Goal: Information Seeking & Learning: Check status

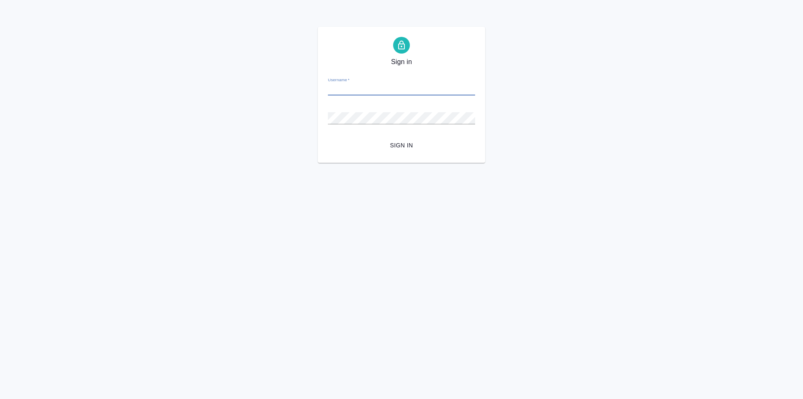
click at [381, 92] on input "Username   *" at bounding box center [401, 90] width 147 height 12
type input "sharkunova@awatera.com"
click at [398, 142] on span "Sign in" at bounding box center [402, 145] width 134 height 10
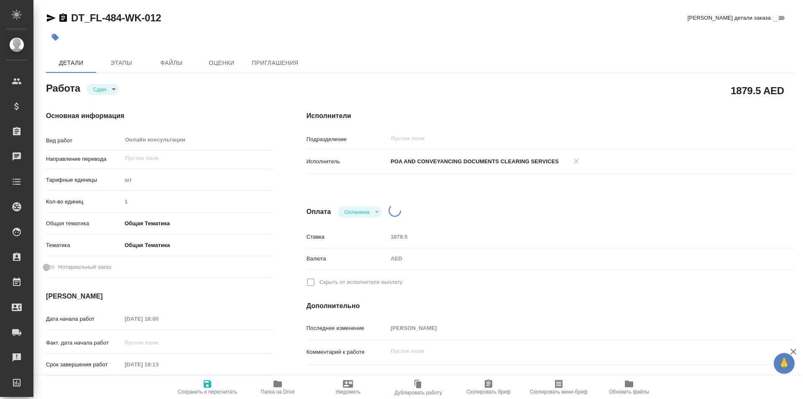
type textarea "x"
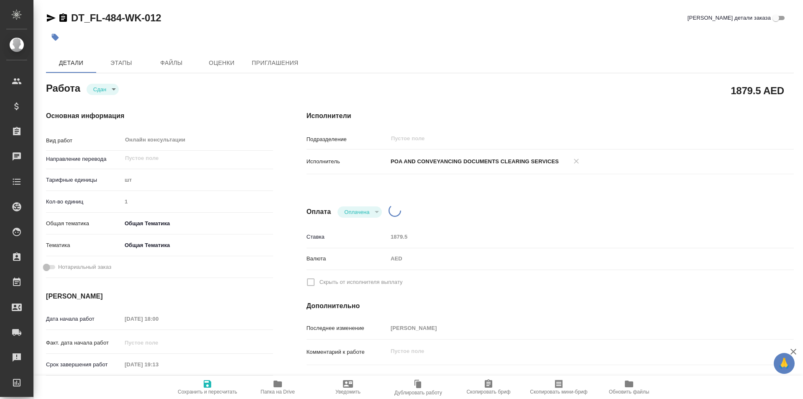
type textarea "x"
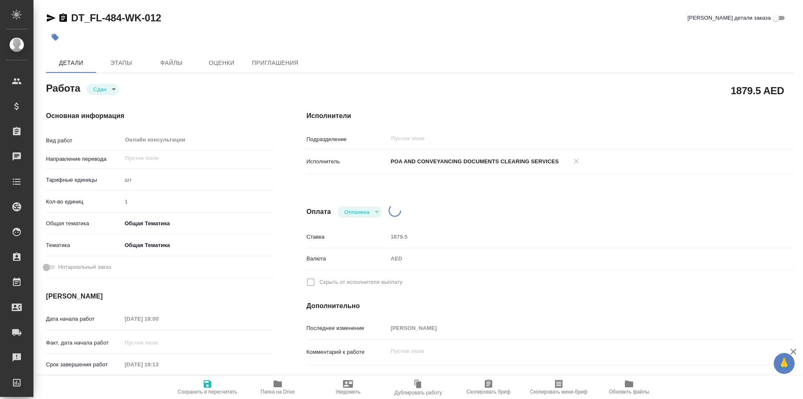
type textarea "x"
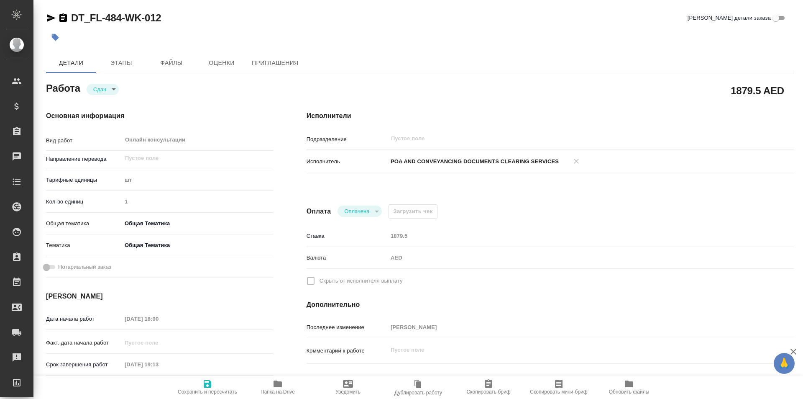
type textarea "x"
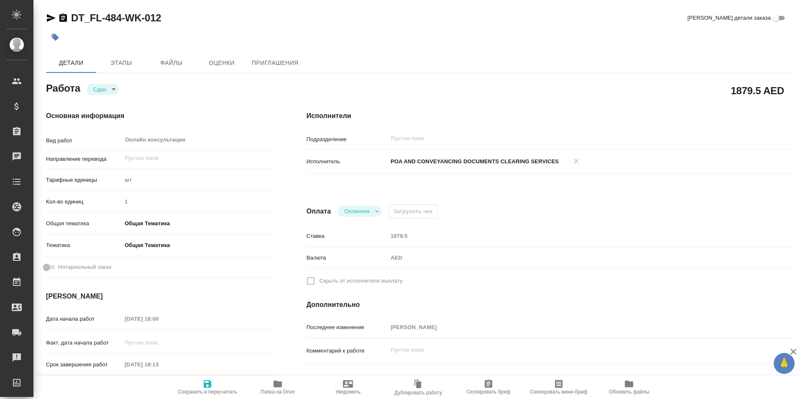
type textarea "x"
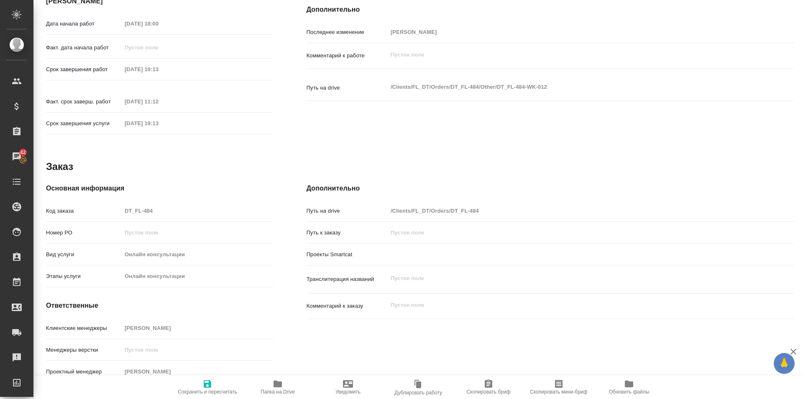
scroll to position [2, 0]
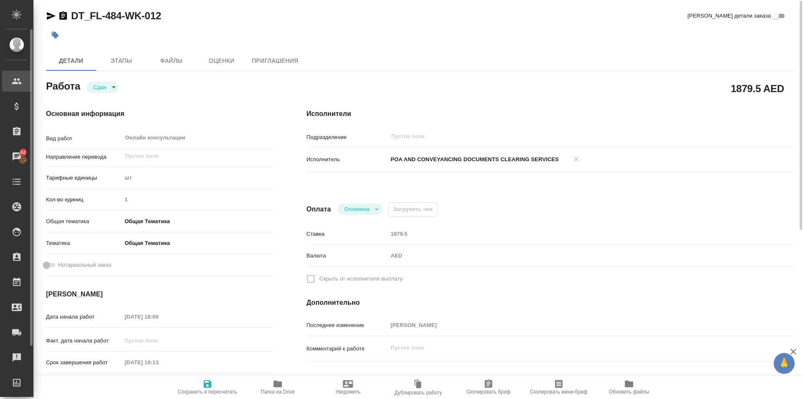
type textarea "x"
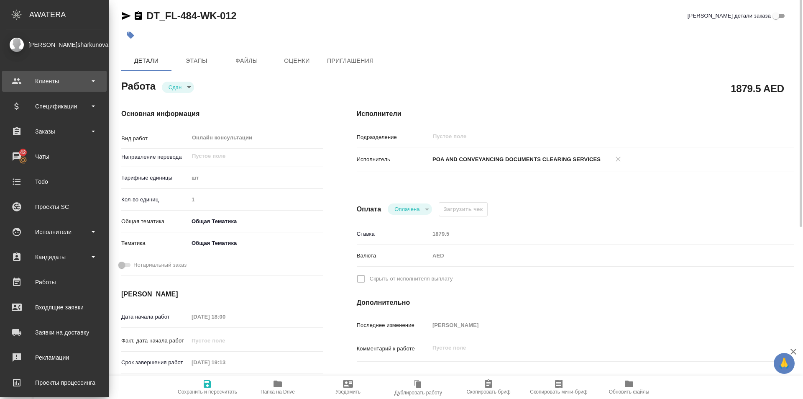
scroll to position [0, 0]
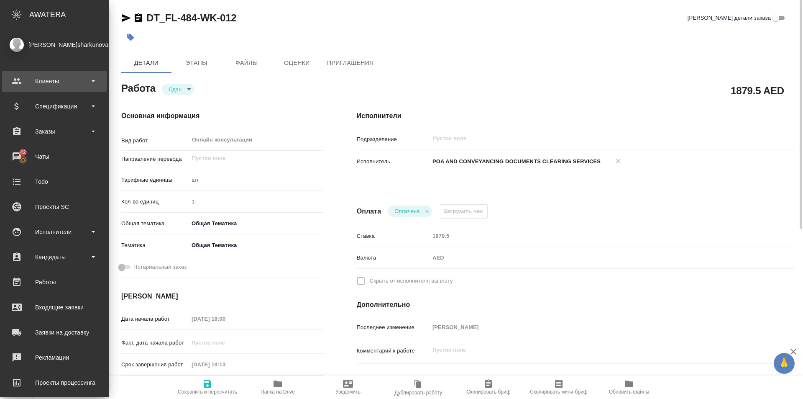
click at [61, 79] on div "Клиенты" at bounding box center [54, 81] width 96 height 13
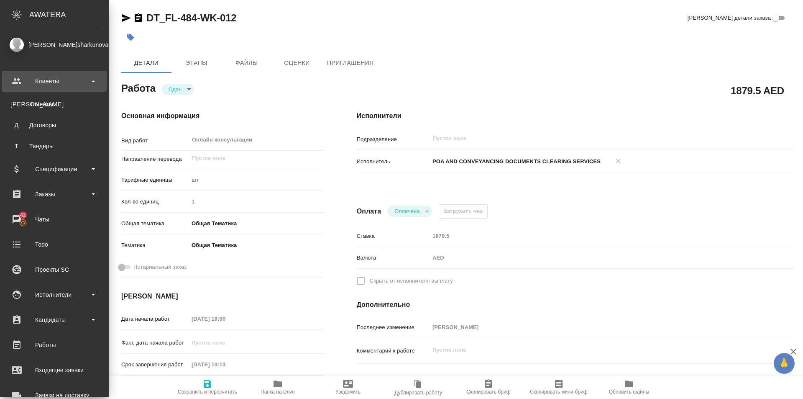
click at [61, 79] on div "Клиенты" at bounding box center [54, 81] width 96 height 13
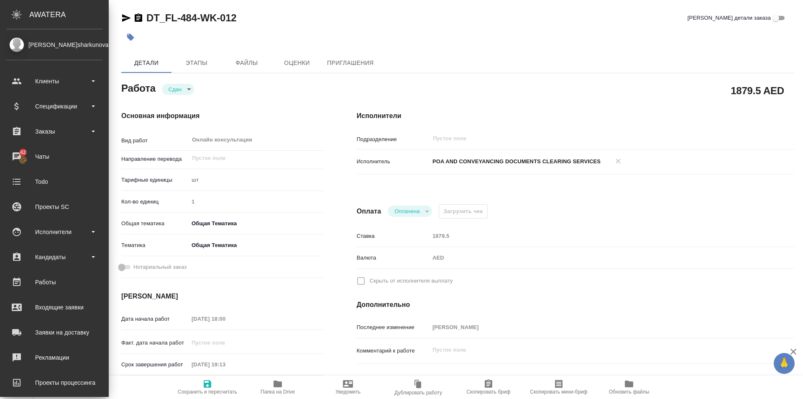
type textarea "x"
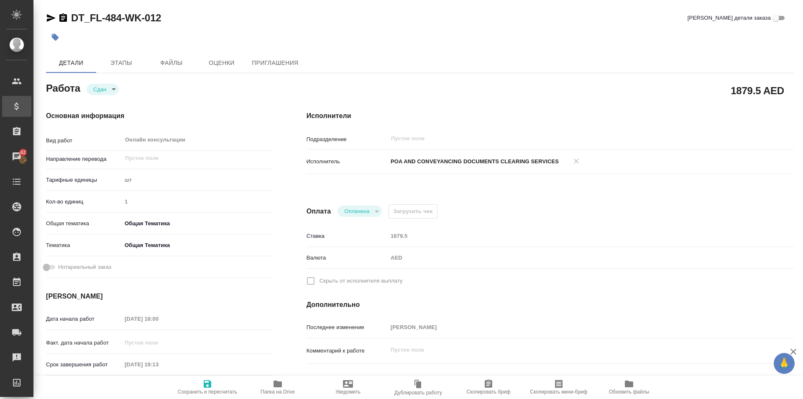
type textarea "x"
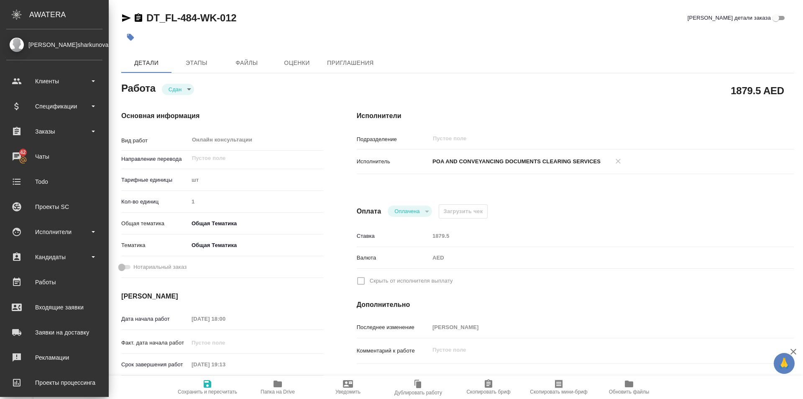
type textarea "x"
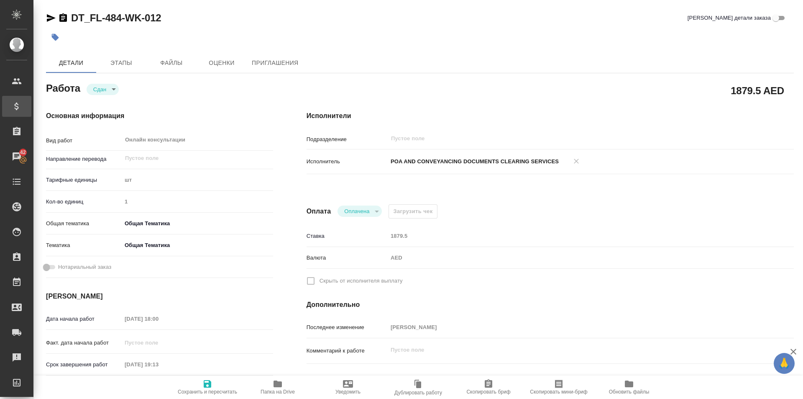
type textarea "x"
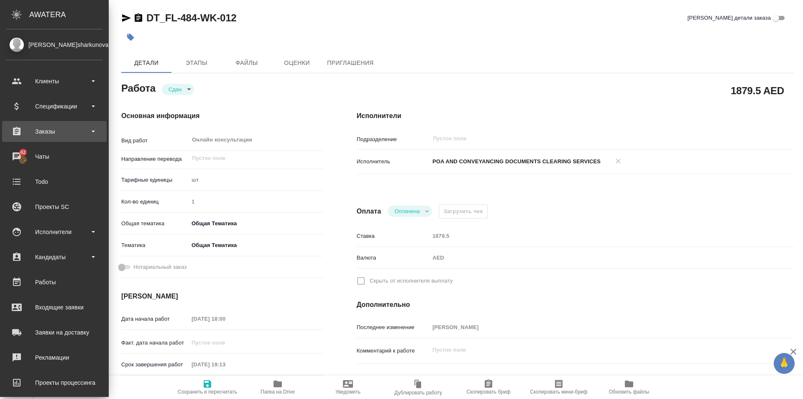
click at [79, 134] on div "Заказы" at bounding box center [54, 131] width 96 height 13
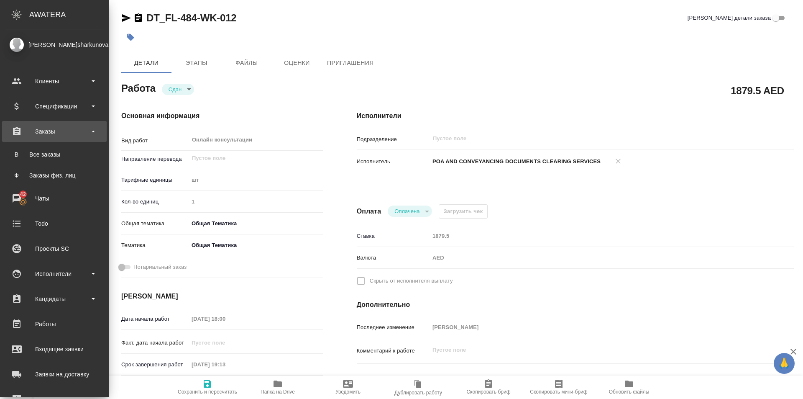
click at [78, 135] on div "Заказы" at bounding box center [54, 131] width 96 height 13
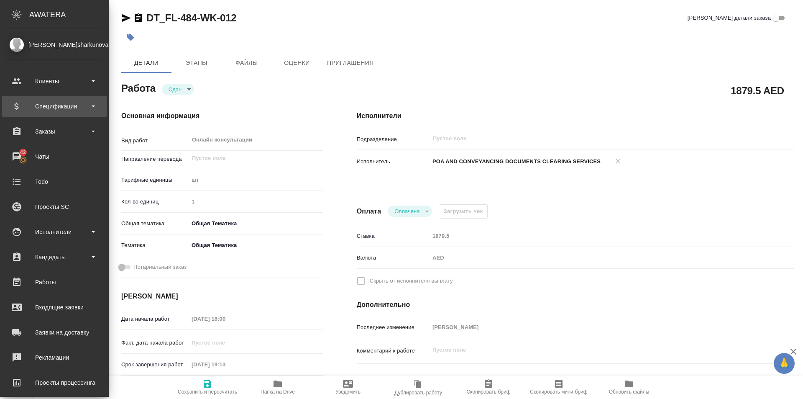
click at [91, 106] on div "Спецификации" at bounding box center [54, 106] width 96 height 13
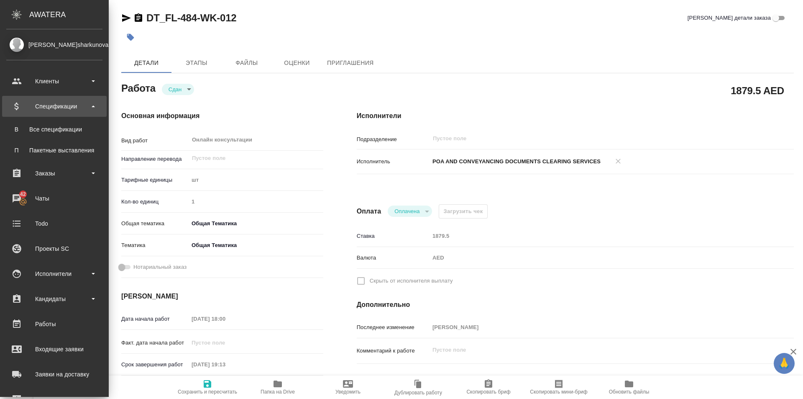
click at [91, 106] on div "Спецификации" at bounding box center [54, 106] width 96 height 13
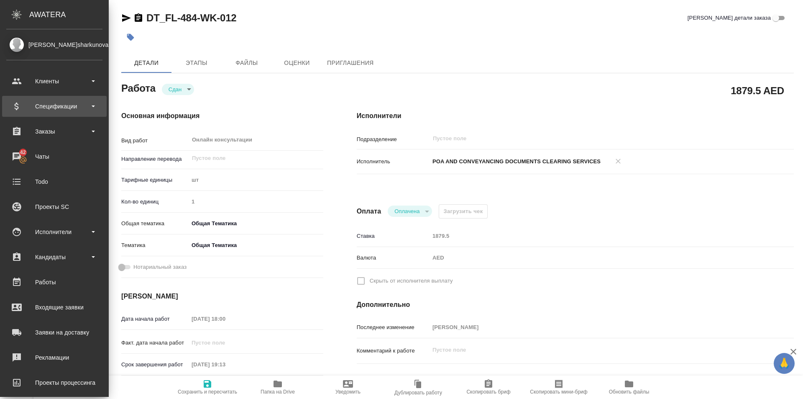
click at [89, 108] on div "Спецификации" at bounding box center [54, 106] width 96 height 13
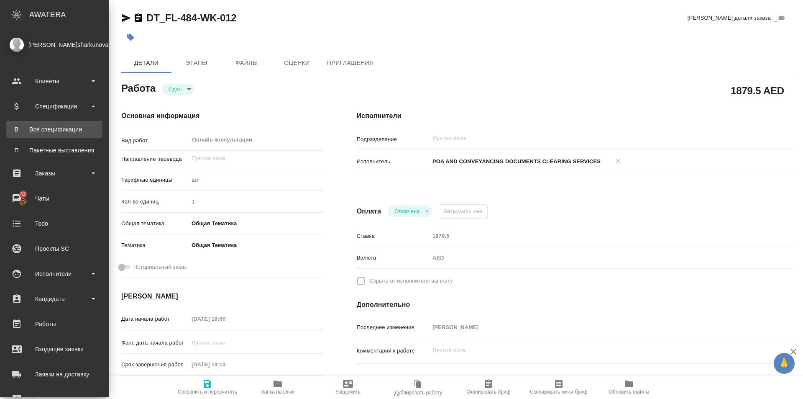
click at [76, 129] on div "Все спецификации" at bounding box center [54, 129] width 88 height 8
type textarea "x"
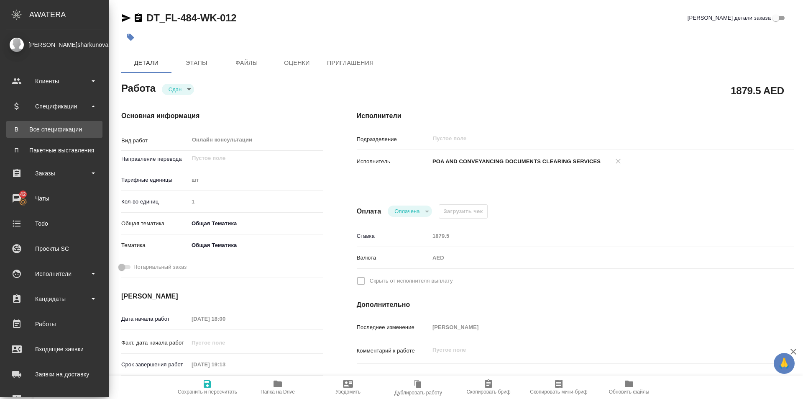
type textarea "x"
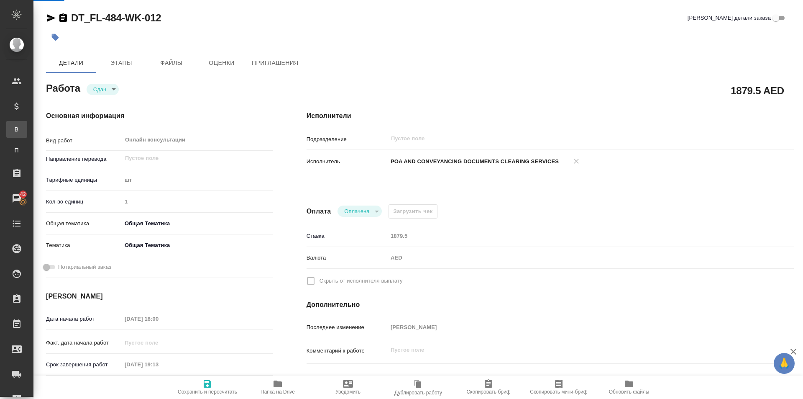
type textarea "x"
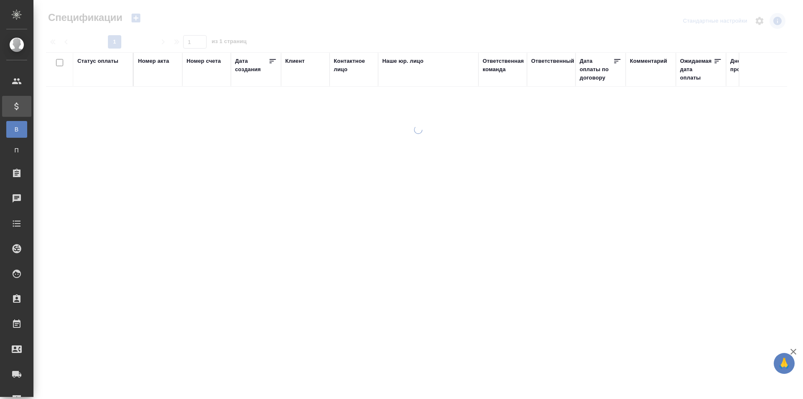
click at [89, 59] on div "Статус оплаты" at bounding box center [97, 61] width 41 height 8
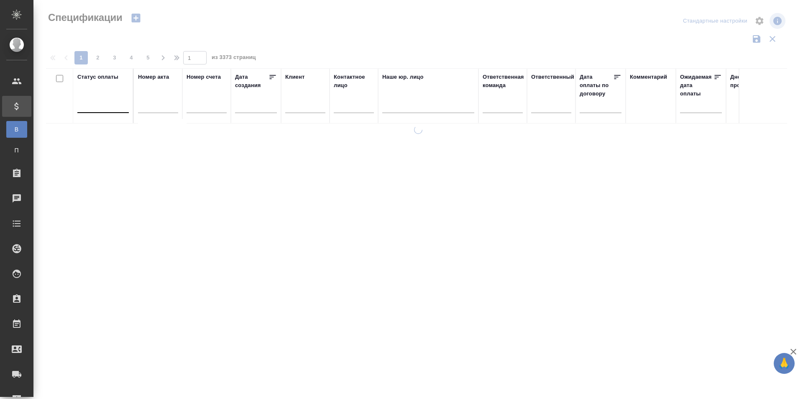
click at [104, 105] on div at bounding box center [102, 104] width 51 height 12
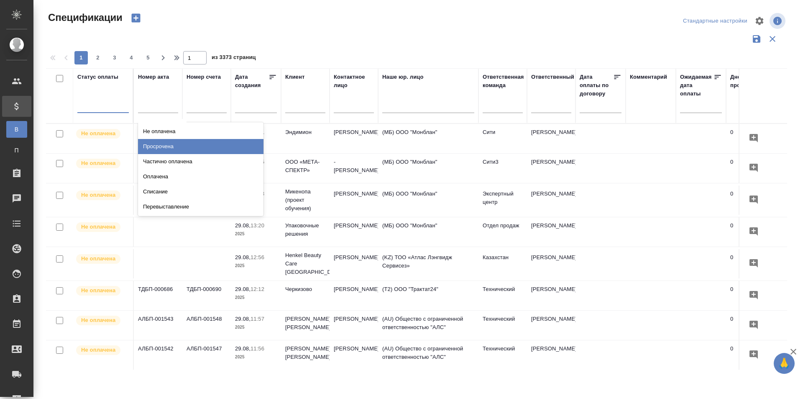
click at [153, 147] on div "Просрочена" at bounding box center [200, 146] width 125 height 15
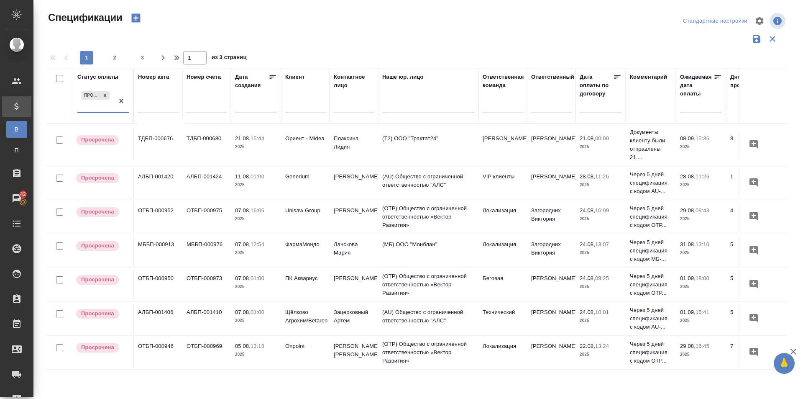
click at [793, 351] on icon "button" at bounding box center [793, 351] width 6 height 6
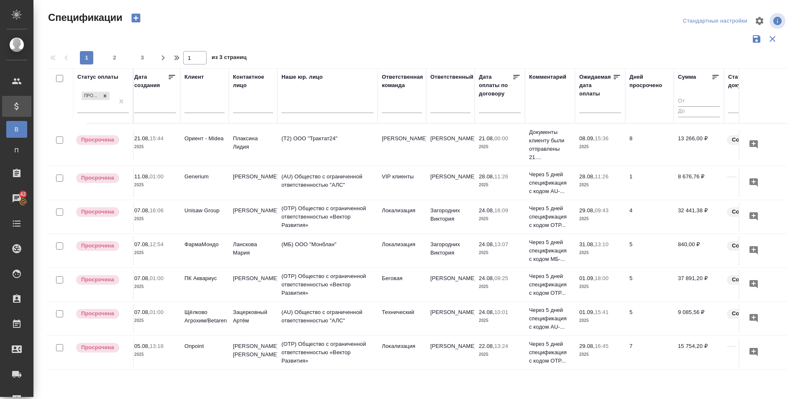
scroll to position [0, 105]
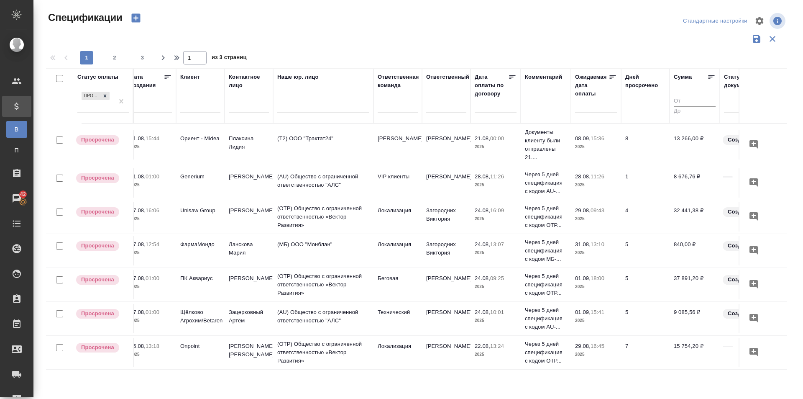
click at [712, 78] on icon at bounding box center [711, 77] width 8 height 8
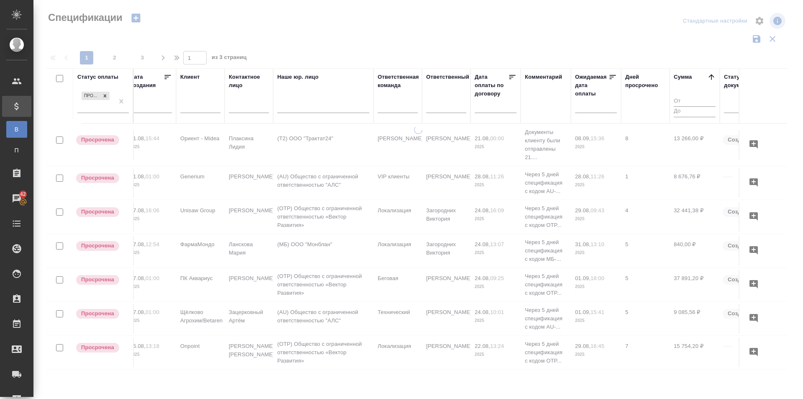
click at [712, 78] on icon at bounding box center [711, 77] width 8 height 8
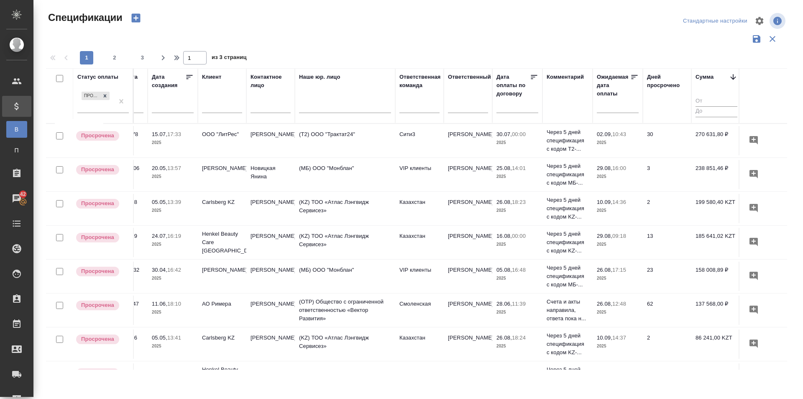
scroll to position [0, 92]
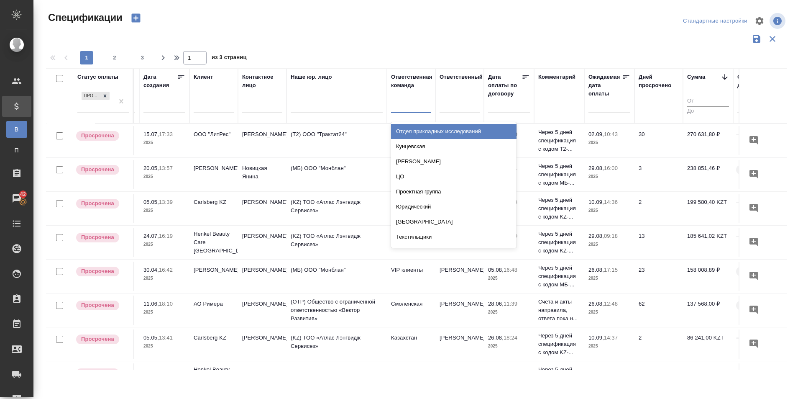
click at [417, 107] on div at bounding box center [411, 104] width 40 height 12
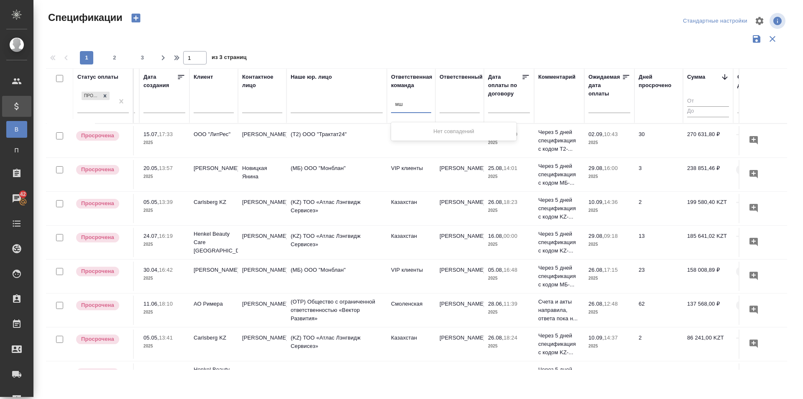
type input "м"
type input "vip"
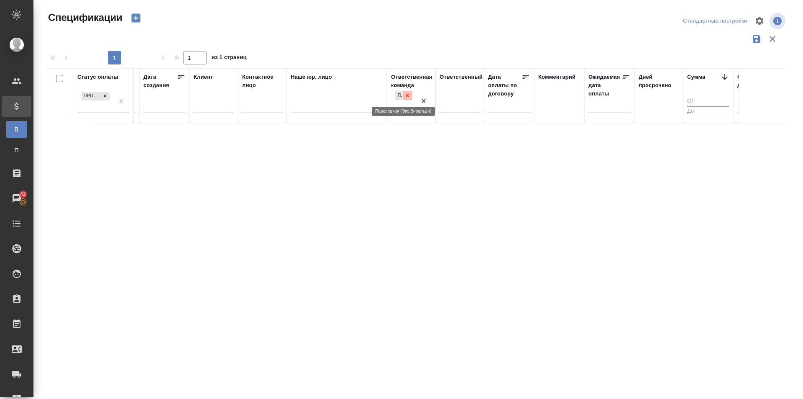
click at [409, 97] on icon at bounding box center [407, 95] width 3 height 3
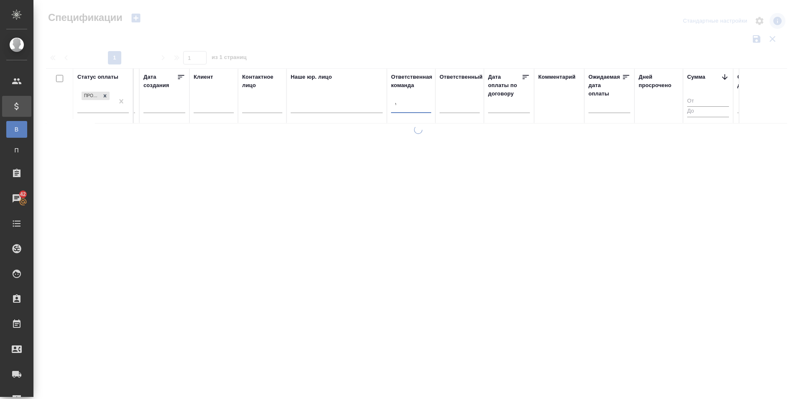
type input "vi"
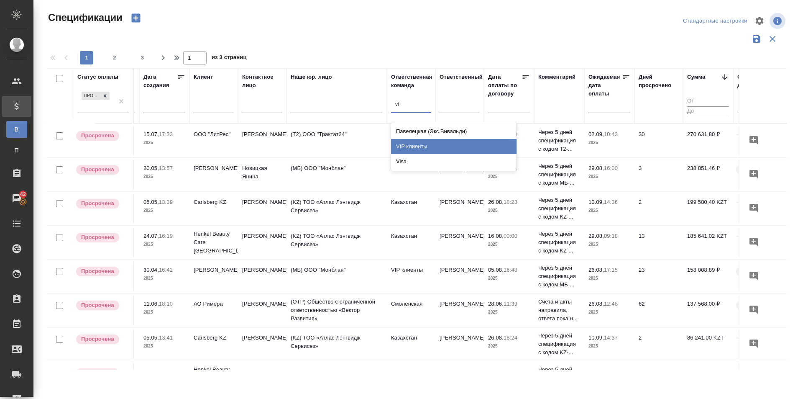
click at [410, 144] on div "VIP клиенты" at bounding box center [453, 146] width 125 height 15
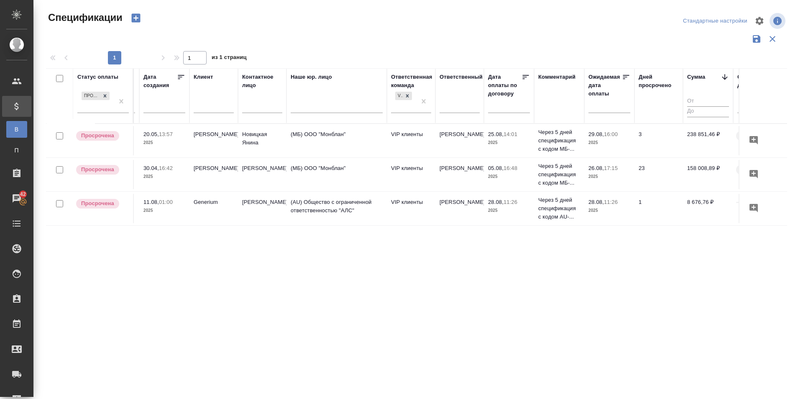
click at [576, 299] on div "Статус оплаты Просрочена Номер акта Номер счета Дата создания Клиент Контактное…" at bounding box center [416, 218] width 741 height 301
click at [409, 97] on icon at bounding box center [407, 95] width 6 height 6
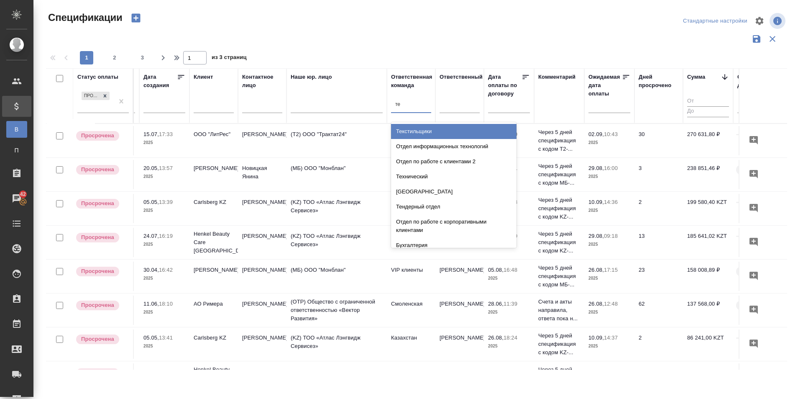
type input "тех"
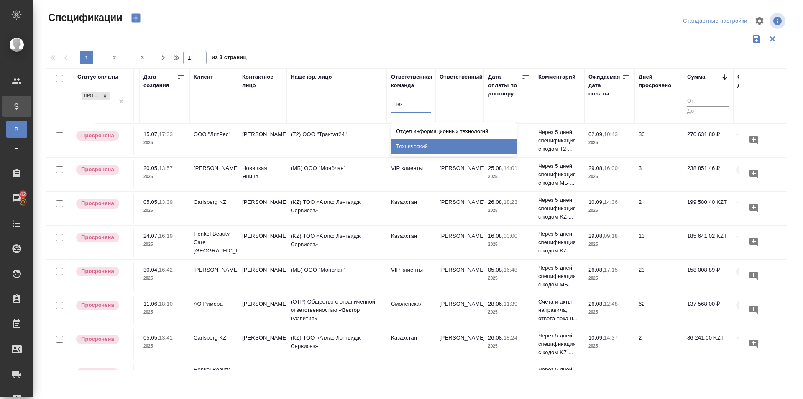
click at [415, 150] on div "Технический" at bounding box center [453, 146] width 125 height 15
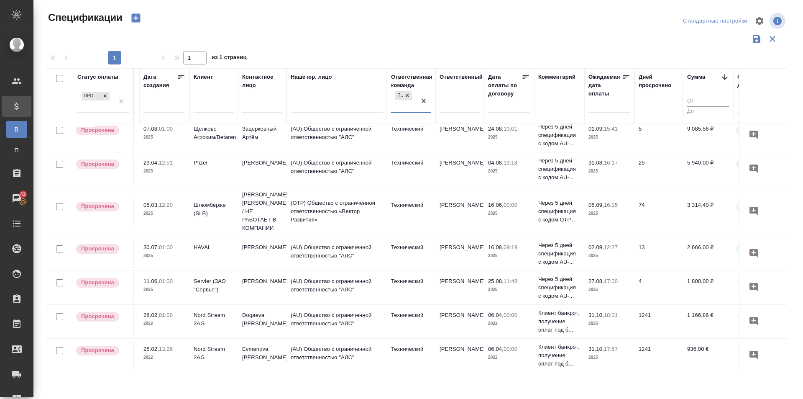
scroll to position [222, 92]
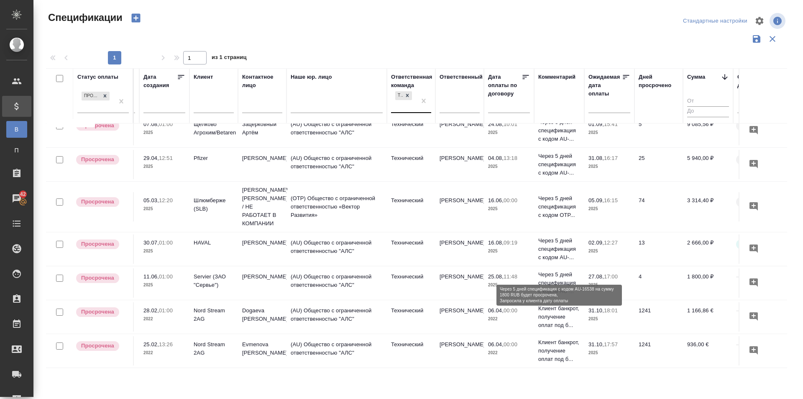
click at [555, 272] on p "Через 5 дней спецификация с кодом AU-..." at bounding box center [559, 282] width 42 height 25
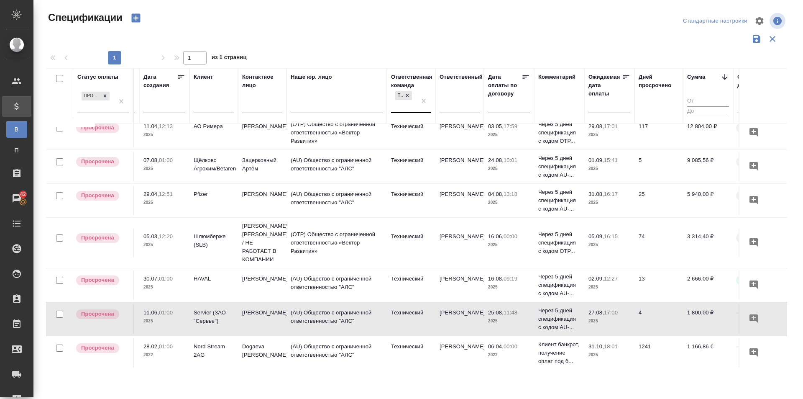
scroll to position [84, 92]
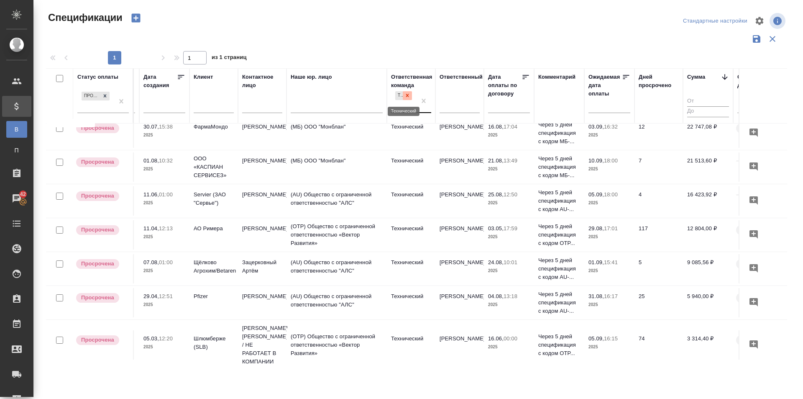
click at [409, 95] on icon at bounding box center [407, 95] width 6 height 6
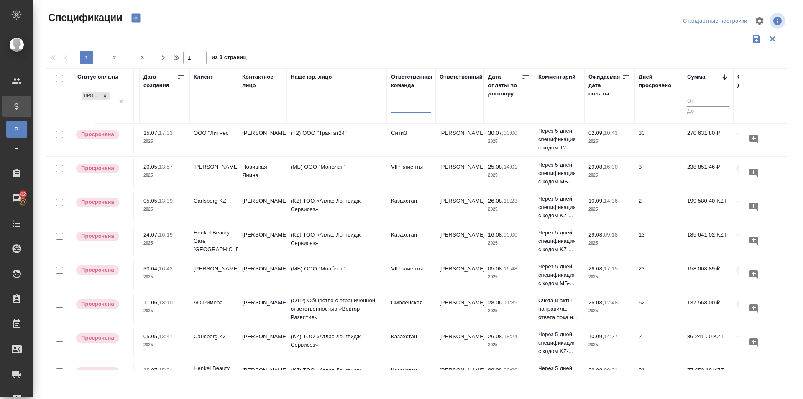
scroll to position [0, 92]
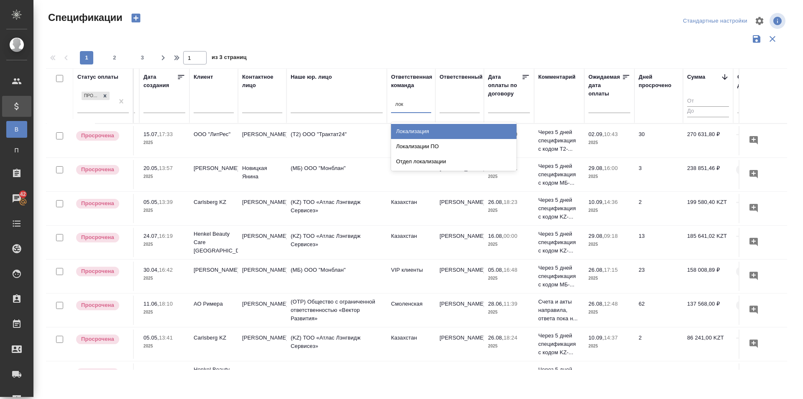
type input "лока"
click at [466, 134] on div "Локализация" at bounding box center [453, 131] width 125 height 15
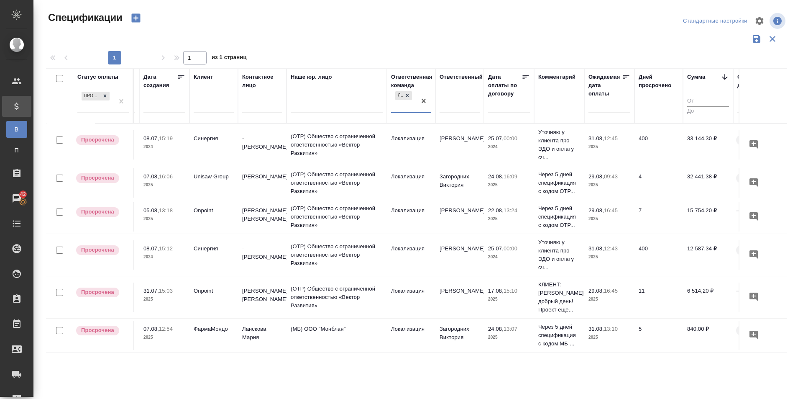
click at [611, 103] on input "text" at bounding box center [611, 106] width 37 height 12
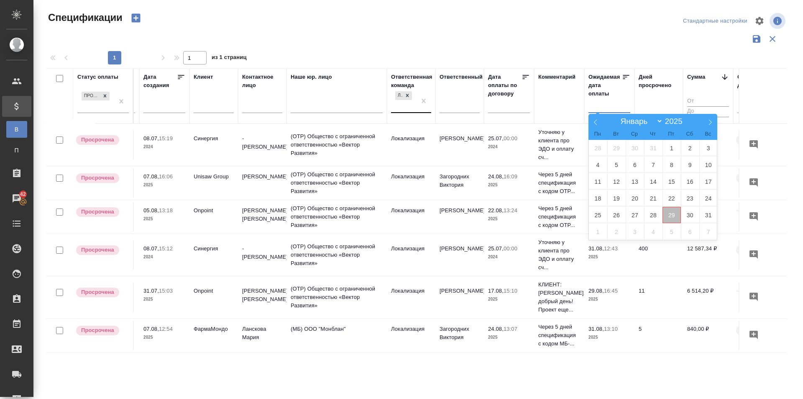
click at [671, 219] on span "29" at bounding box center [671, 215] width 18 height 16
type div "[DATE]T21:00:00.000Z"
click at [671, 219] on span "29" at bounding box center [671, 215] width 18 height 16
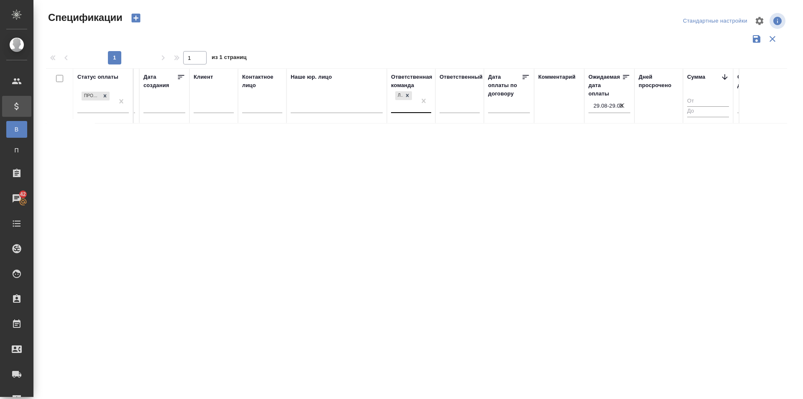
click at [623, 105] on icon "button" at bounding box center [622, 105] width 8 height 8
select select "7"
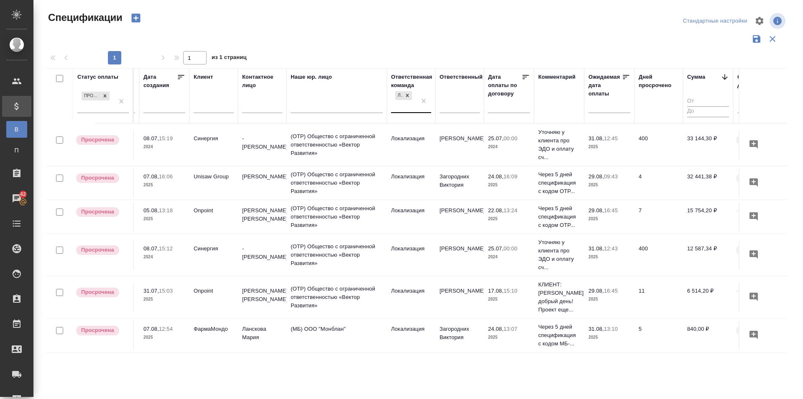
click at [622, 109] on input "text" at bounding box center [611, 106] width 37 height 12
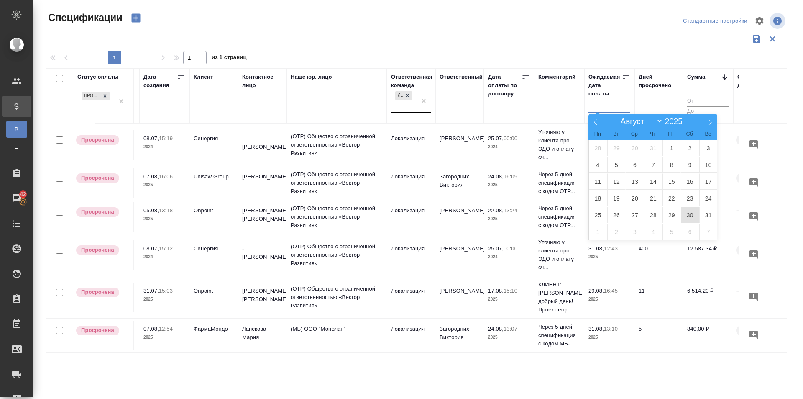
click at [685, 213] on span "30" at bounding box center [690, 215] width 18 height 16
type div "[DATE]T21:00:00.000Z"
click at [672, 215] on span "29" at bounding box center [671, 215] width 18 height 16
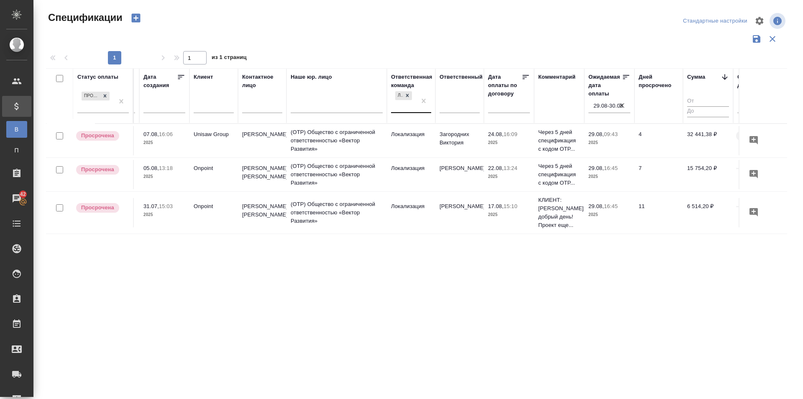
click at [601, 340] on div "Статус оплаты Просрочена Номер акта Номер счета Дата создания Клиент Контактное…" at bounding box center [416, 218] width 741 height 301
click at [409, 94] on icon at bounding box center [407, 95] width 6 height 6
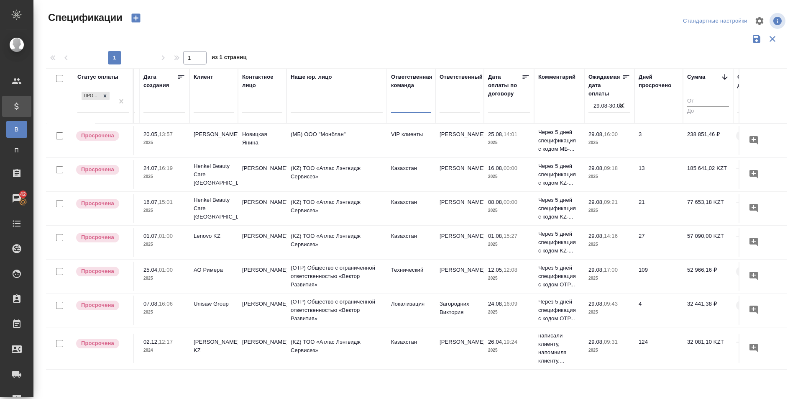
click at [621, 105] on icon "button" at bounding box center [622, 105] width 8 height 8
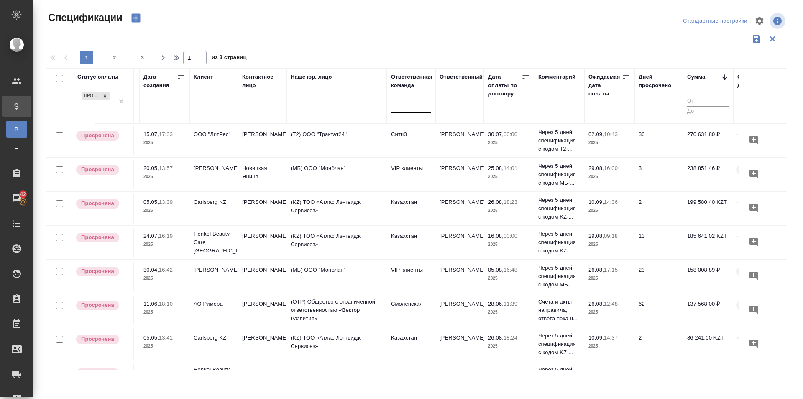
click at [407, 109] on div at bounding box center [411, 104] width 40 height 12
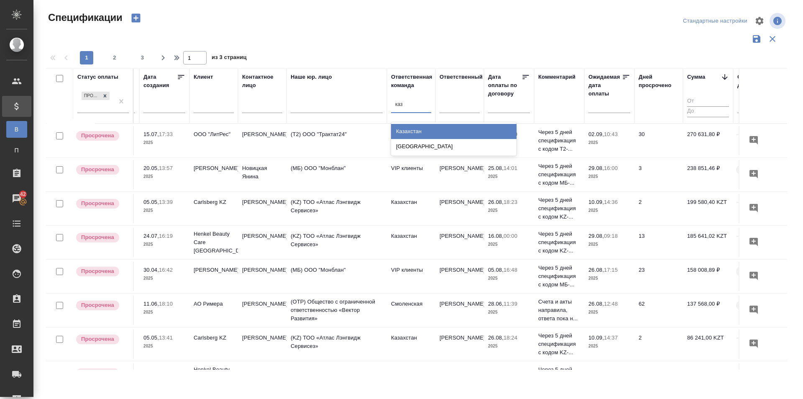
type input "каза"
click at [424, 133] on div "Казахстан" at bounding box center [453, 131] width 125 height 15
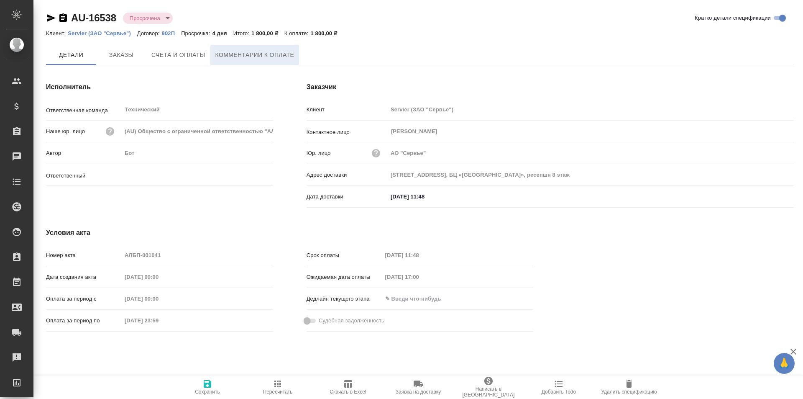
type input "[PERSON_NAME]"
click at [263, 51] on span "Комментарии к оплате" at bounding box center [254, 55] width 79 height 10
